Goal: Task Accomplishment & Management: Use online tool/utility

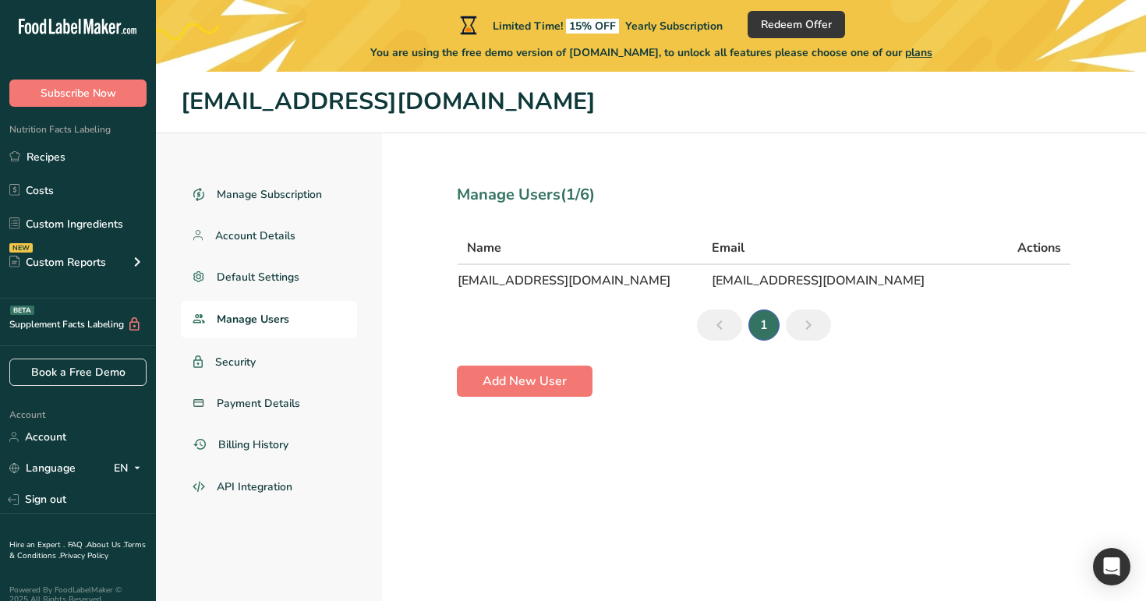
click at [82, 173] on ul "Recipes Costs Custom Ingredients NEW Custom Reports Menu Label Ingredient Compa…" at bounding box center [78, 212] width 156 height 140
click at [89, 161] on link "Recipes" at bounding box center [78, 157] width 156 height 30
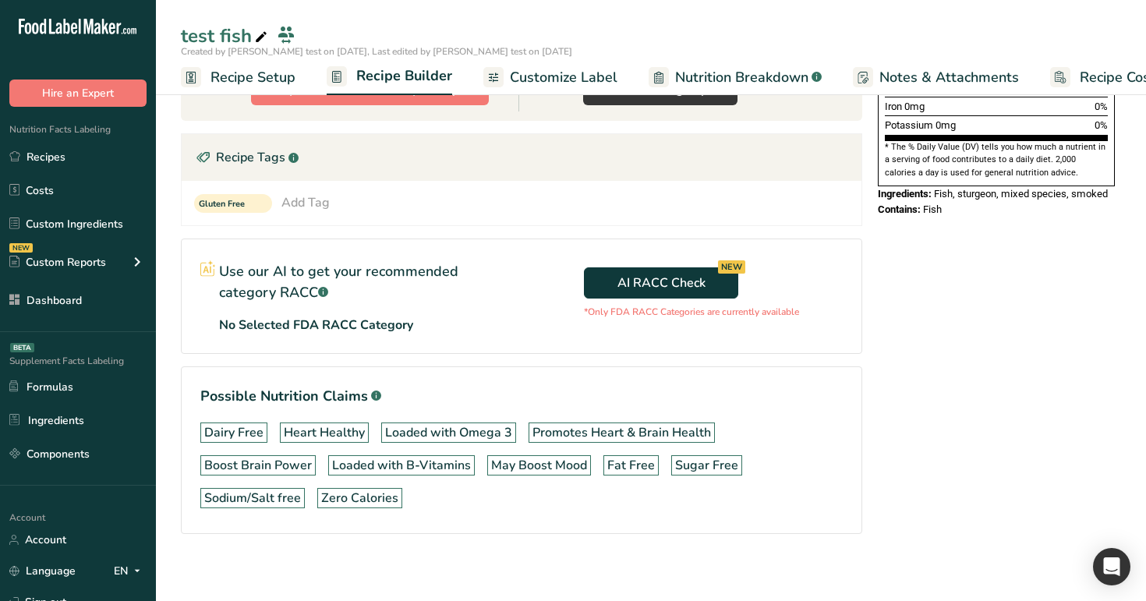
scroll to position [448, 0]
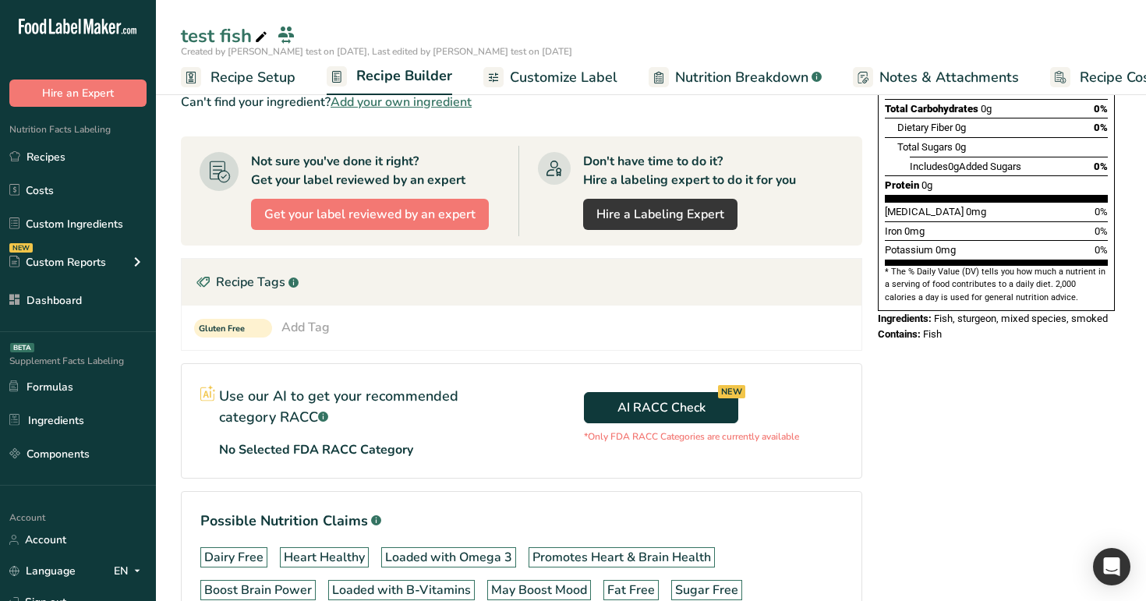
scroll to position [448, 0]
